Goal: Transaction & Acquisition: Purchase product/service

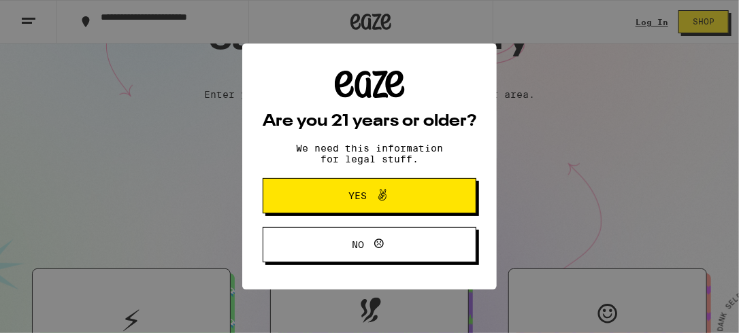
click at [374, 196] on icon at bounding box center [382, 195] width 16 height 16
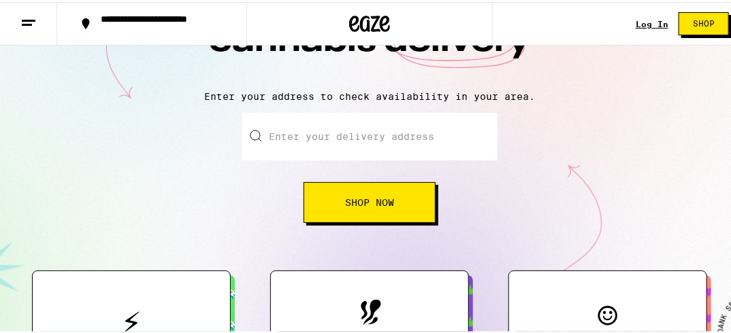
click at [656, 19] on link "Log In" at bounding box center [652, 22] width 33 height 9
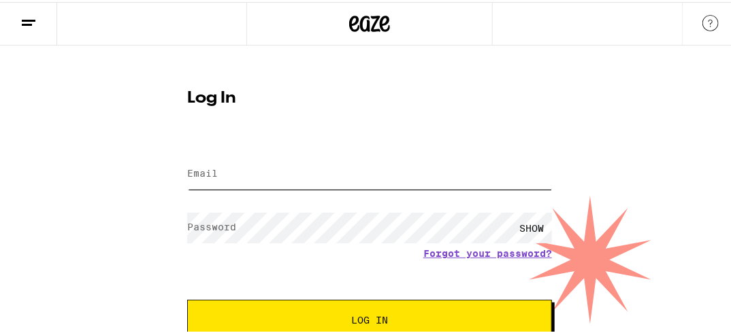
click at [218, 173] on input "Email" at bounding box center [369, 172] width 365 height 31
type input "[PERSON_NAME][EMAIL_ADDRESS][PERSON_NAME][DOMAIN_NAME]"
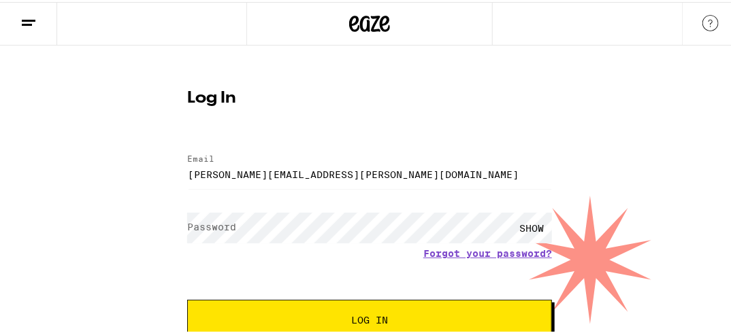
click at [191, 221] on label "Password" at bounding box center [211, 225] width 49 height 11
click at [530, 227] on div "SHOW" at bounding box center [531, 226] width 41 height 31
click at [530, 227] on div "HIDE" at bounding box center [531, 226] width 41 height 31
click at [375, 318] on span "Log In" at bounding box center [369, 319] width 37 height 10
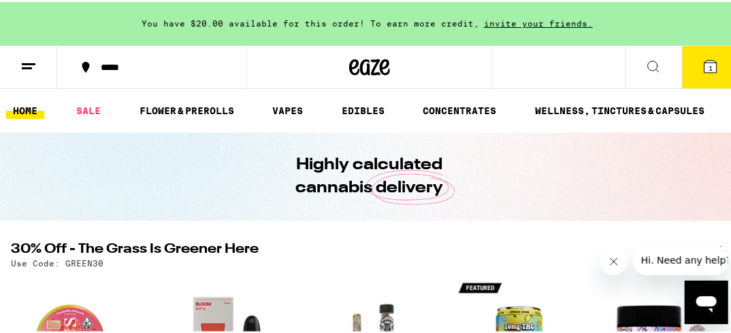
click at [708, 65] on span "1" at bounding box center [710, 66] width 4 height 8
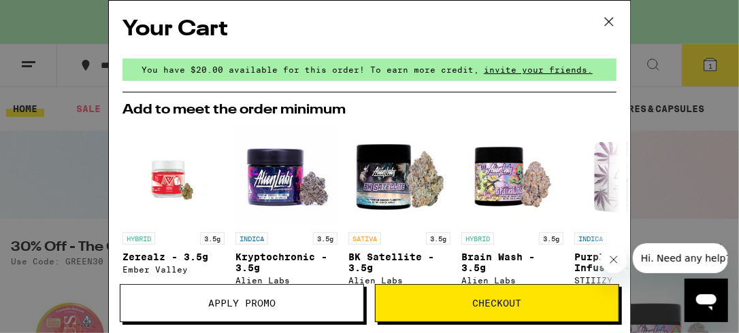
click at [607, 22] on icon at bounding box center [609, 22] width 20 height 20
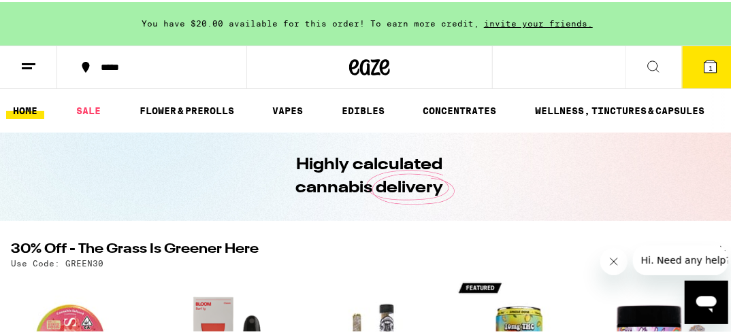
click at [708, 66] on span "1" at bounding box center [710, 66] width 4 height 8
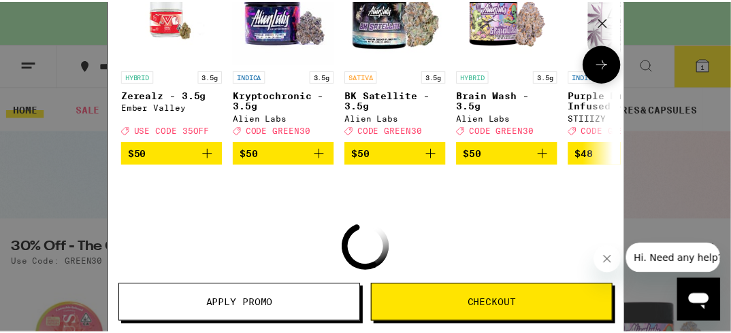
scroll to position [163, 0]
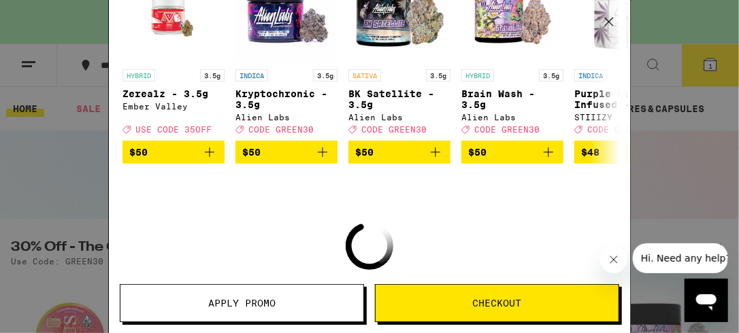
click at [611, 259] on icon "Close message from company" at bounding box center [613, 259] width 11 height 11
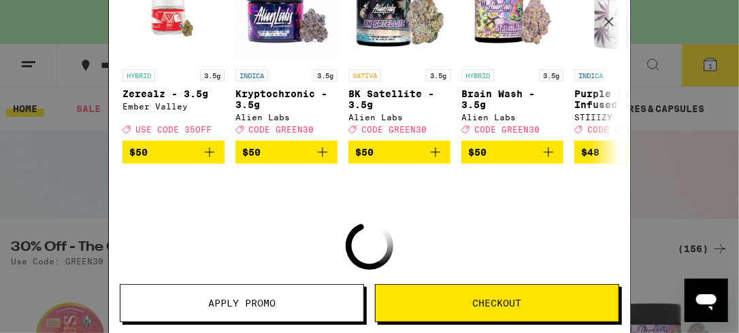
click at [612, 18] on icon at bounding box center [609, 22] width 8 height 8
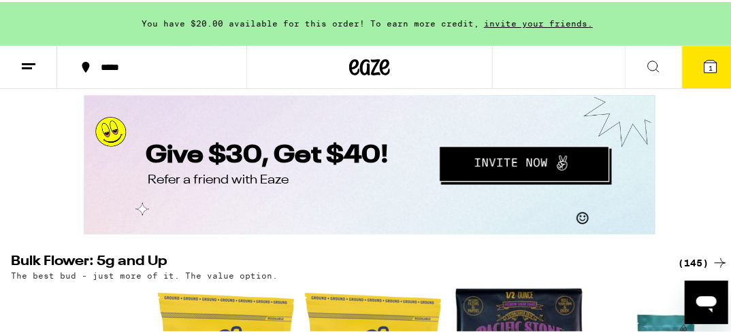
scroll to position [2123, 0]
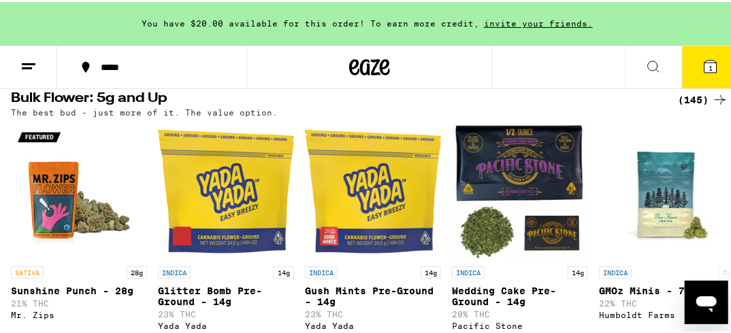
click at [693, 106] on div "(145)" at bounding box center [703, 98] width 50 height 16
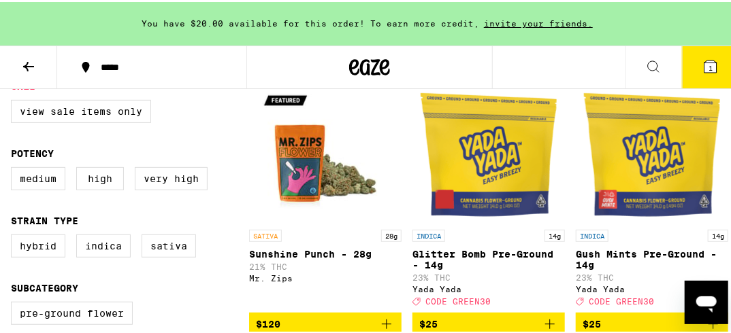
scroll to position [163, 0]
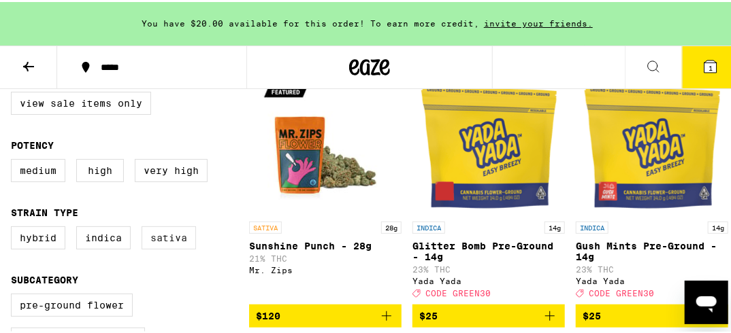
click at [166, 244] on label "Sativa" at bounding box center [169, 236] width 54 height 23
click at [14, 227] on input "Sativa" at bounding box center [14, 227] width 1 height 1
checkbox input "true"
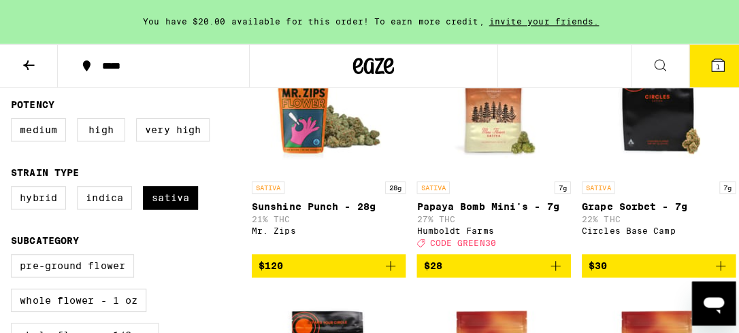
scroll to position [218, 0]
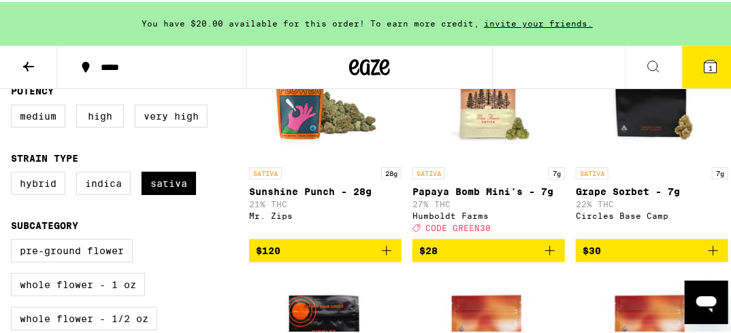
click at [465, 193] on p "Papaya Bomb Mini's - 7g" at bounding box center [488, 189] width 152 height 11
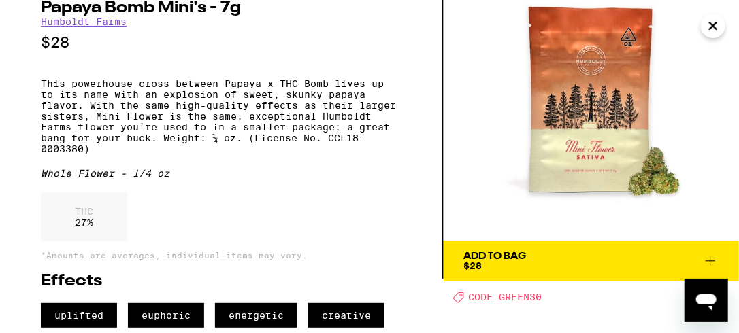
scroll to position [109, 0]
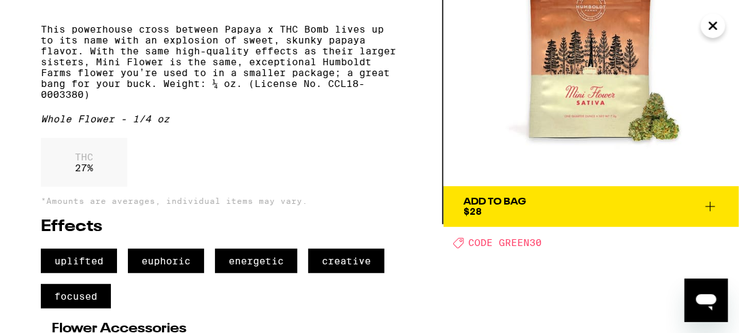
click at [712, 208] on icon at bounding box center [710, 207] width 16 height 16
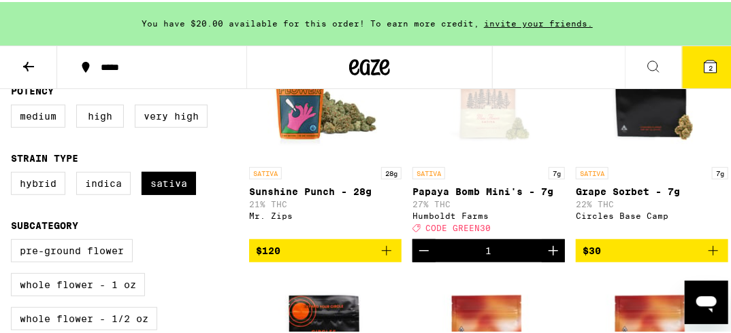
click at [546, 254] on icon "Increment" at bounding box center [553, 249] width 16 height 16
click at [704, 61] on icon at bounding box center [710, 65] width 12 height 12
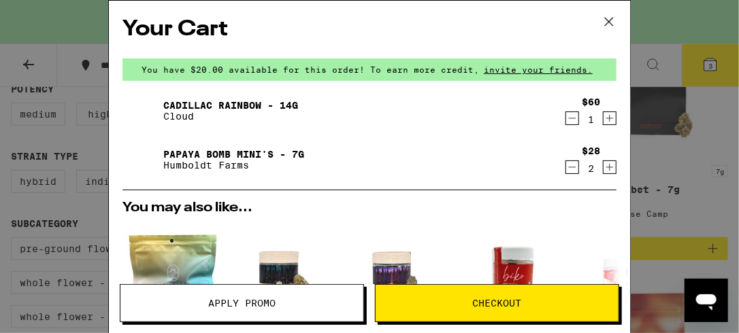
click at [566, 116] on icon "Decrement" at bounding box center [572, 118] width 12 height 16
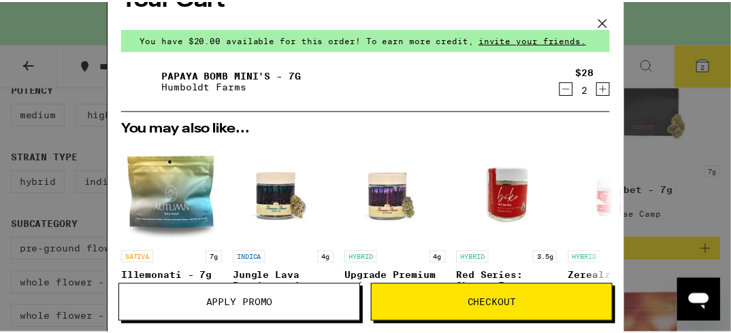
scroll to position [54, 0]
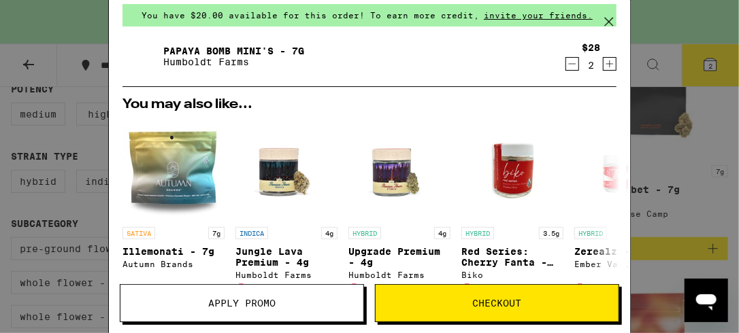
click at [229, 305] on span "Apply Promo" at bounding box center [241, 304] width 67 height 10
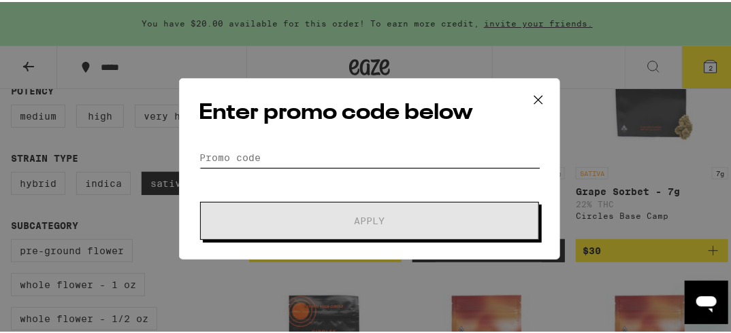
click at [216, 153] on input "Promo Code" at bounding box center [370, 156] width 342 height 20
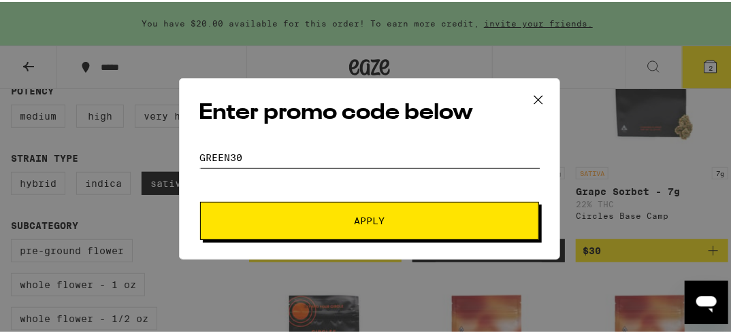
type input "green30"
click at [369, 220] on span "Apply" at bounding box center [370, 219] width 31 height 10
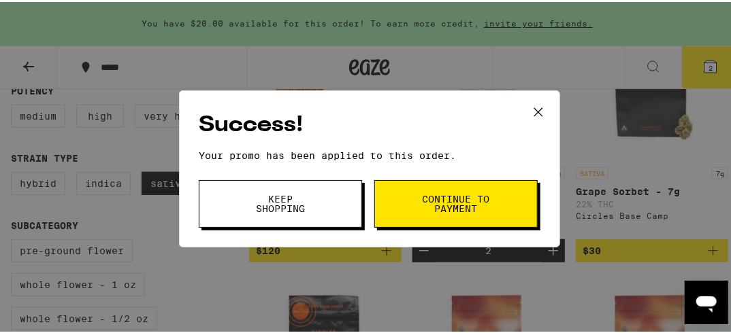
click at [491, 207] on button "Continue to payment" at bounding box center [455, 202] width 163 height 48
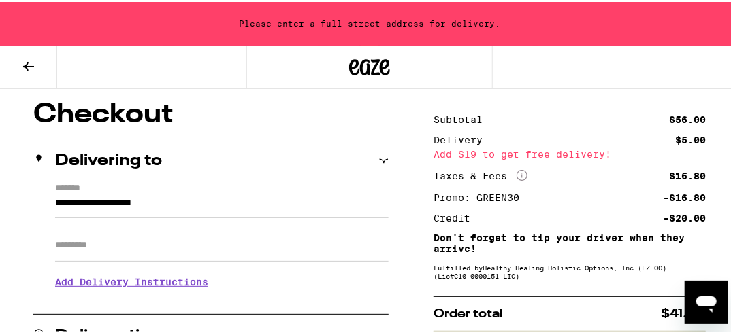
scroll to position [163, 0]
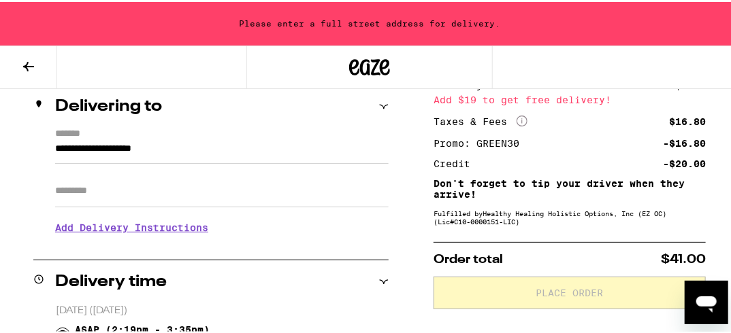
click at [55, 144] on input "**********" at bounding box center [221, 150] width 333 height 23
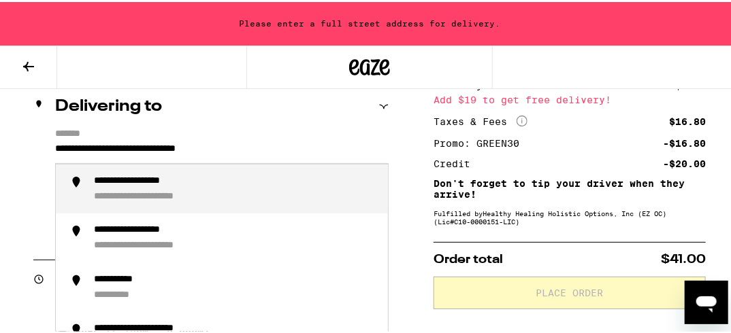
click at [137, 180] on div "**********" at bounding box center [152, 180] width 117 height 12
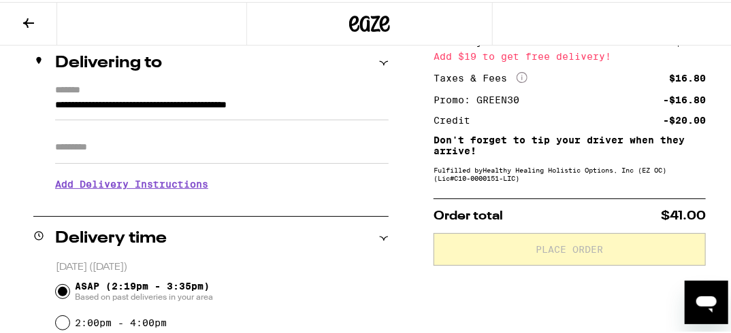
type input "**********"
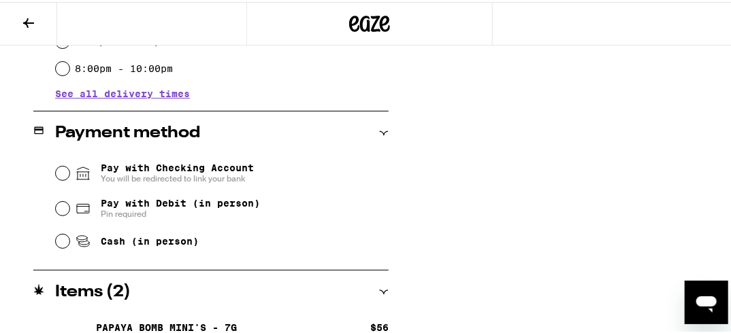
scroll to position [501, 0]
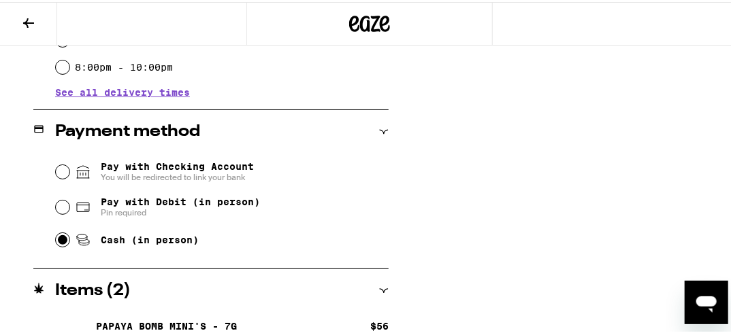
click at [58, 242] on input "Cash (in person)" at bounding box center [63, 238] width 14 height 14
radio input "true"
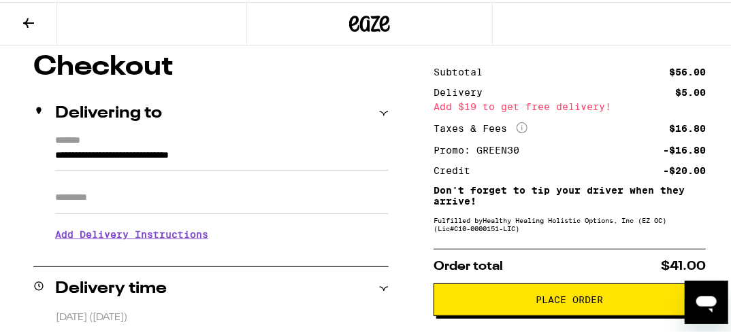
scroll to position [147, 0]
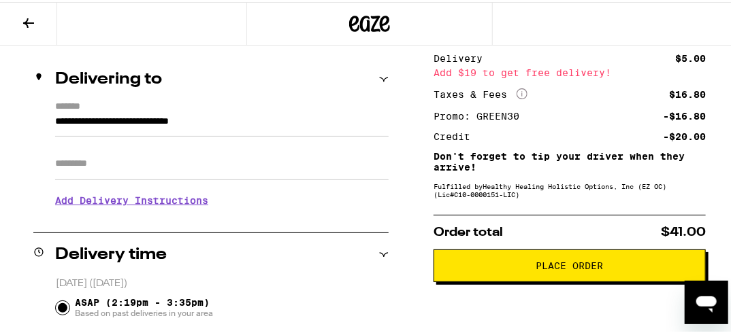
click at [85, 201] on h3 "Add Delivery Instructions" at bounding box center [221, 198] width 333 height 31
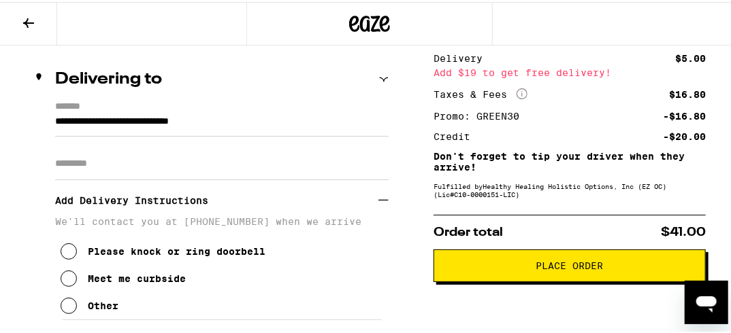
click at [65, 308] on icon at bounding box center [69, 304] width 16 height 16
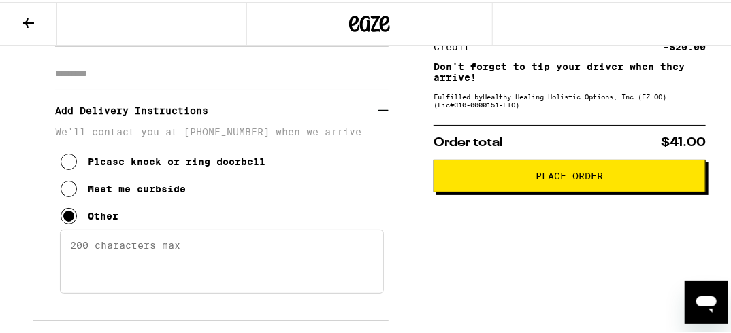
scroll to position [256, 0]
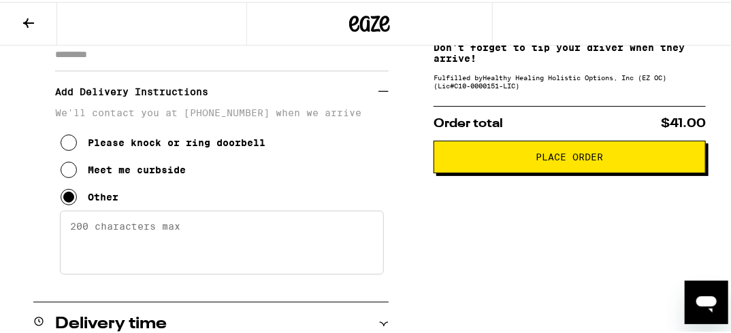
click at [76, 227] on textarea "Enter any other delivery instructions you want driver to know" at bounding box center [222, 241] width 324 height 64
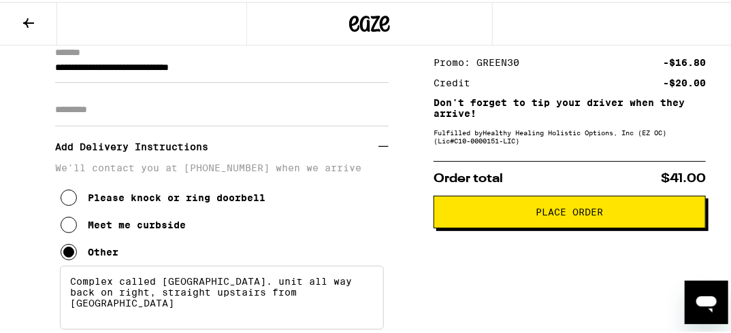
scroll to position [201, 0]
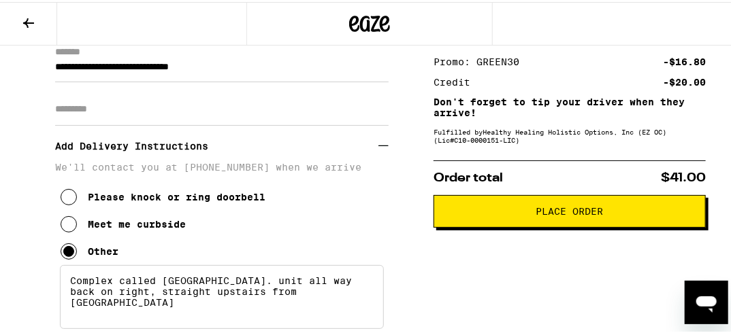
type textarea "Complex called [GEOGRAPHIC_DATA]. unit all way back on right, straight upstairs…"
click at [558, 213] on span "Place Order" at bounding box center [569, 210] width 67 height 10
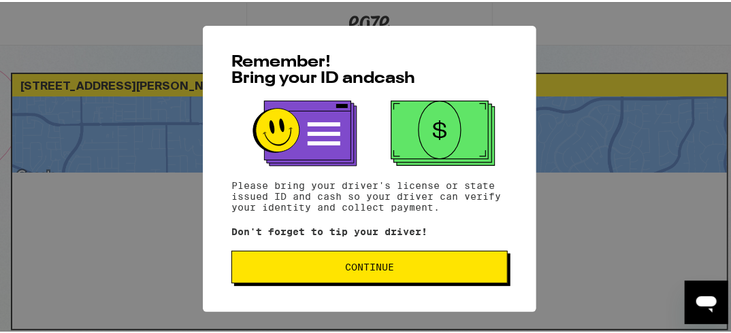
click at [360, 269] on span "Continue" at bounding box center [369, 266] width 49 height 10
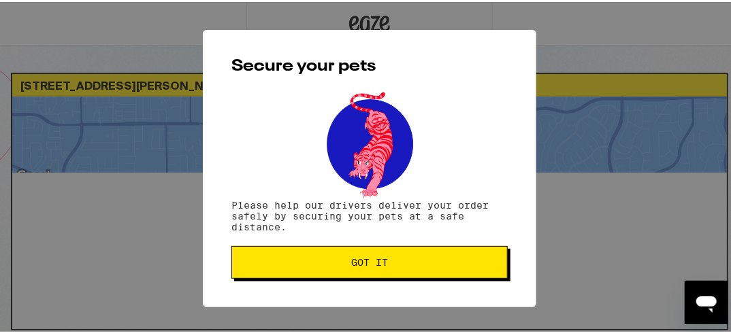
click at [361, 265] on span "Got it" at bounding box center [369, 261] width 37 height 10
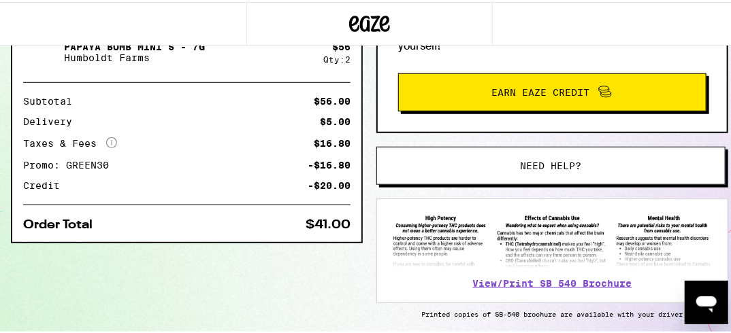
scroll to position [381, 0]
